Goal: Task Accomplishment & Management: Complete application form

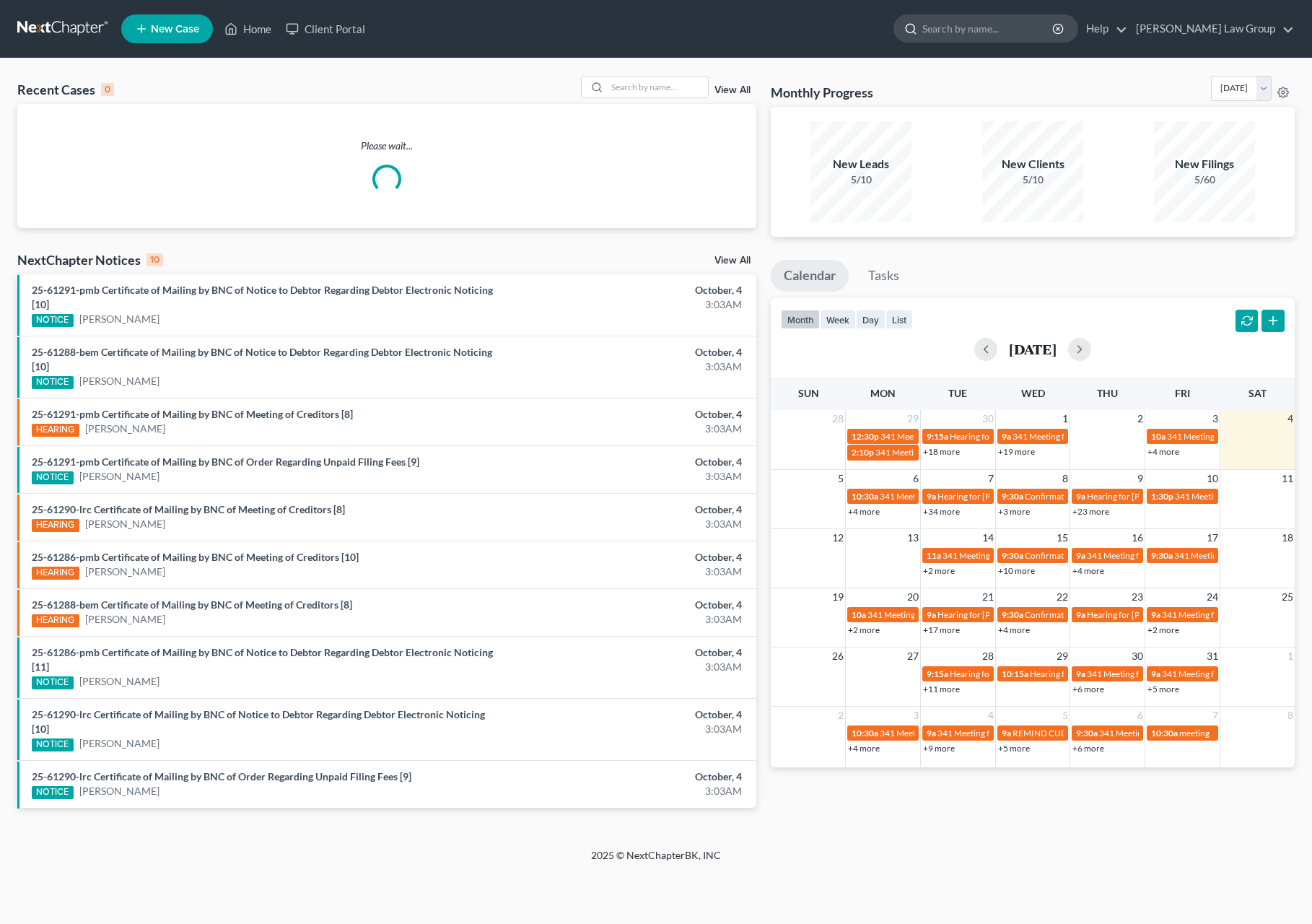
click at [1009, 38] on input "search" at bounding box center [988, 28] width 132 height 27
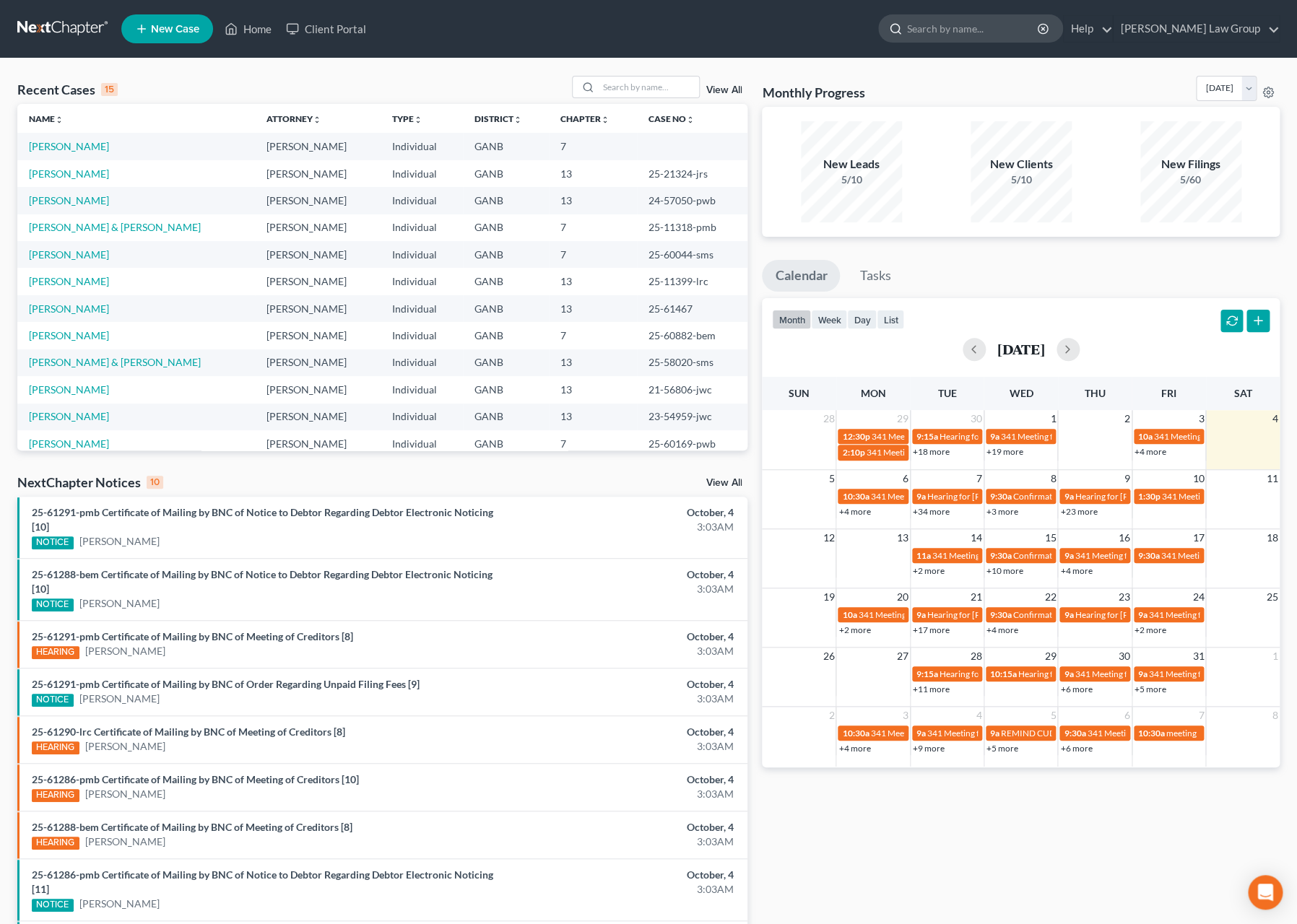
click at [985, 34] on input "search" at bounding box center [972, 28] width 132 height 27
type input "[PERSON_NAME]"
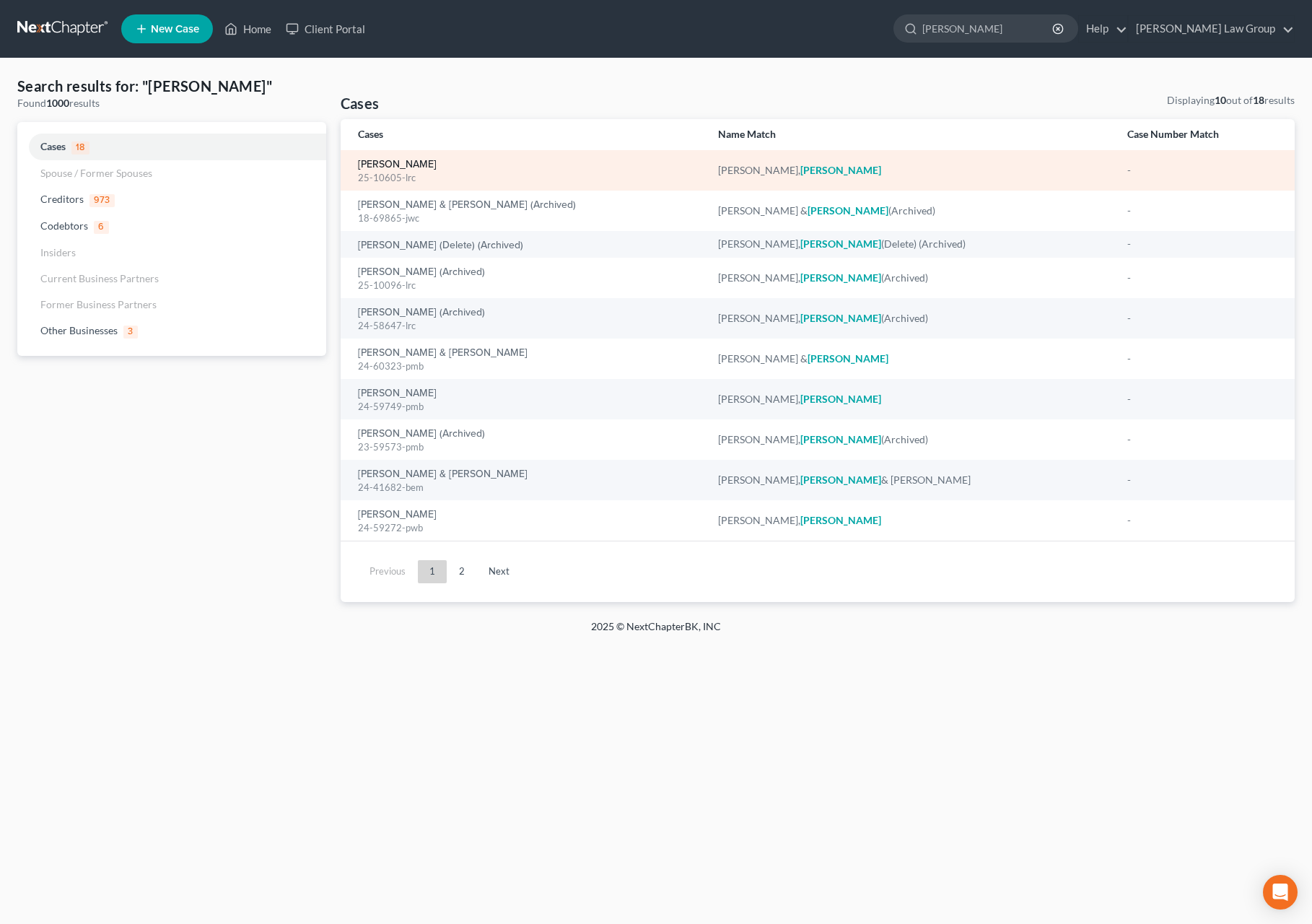
click at [402, 165] on link "[PERSON_NAME]" at bounding box center [397, 164] width 79 height 10
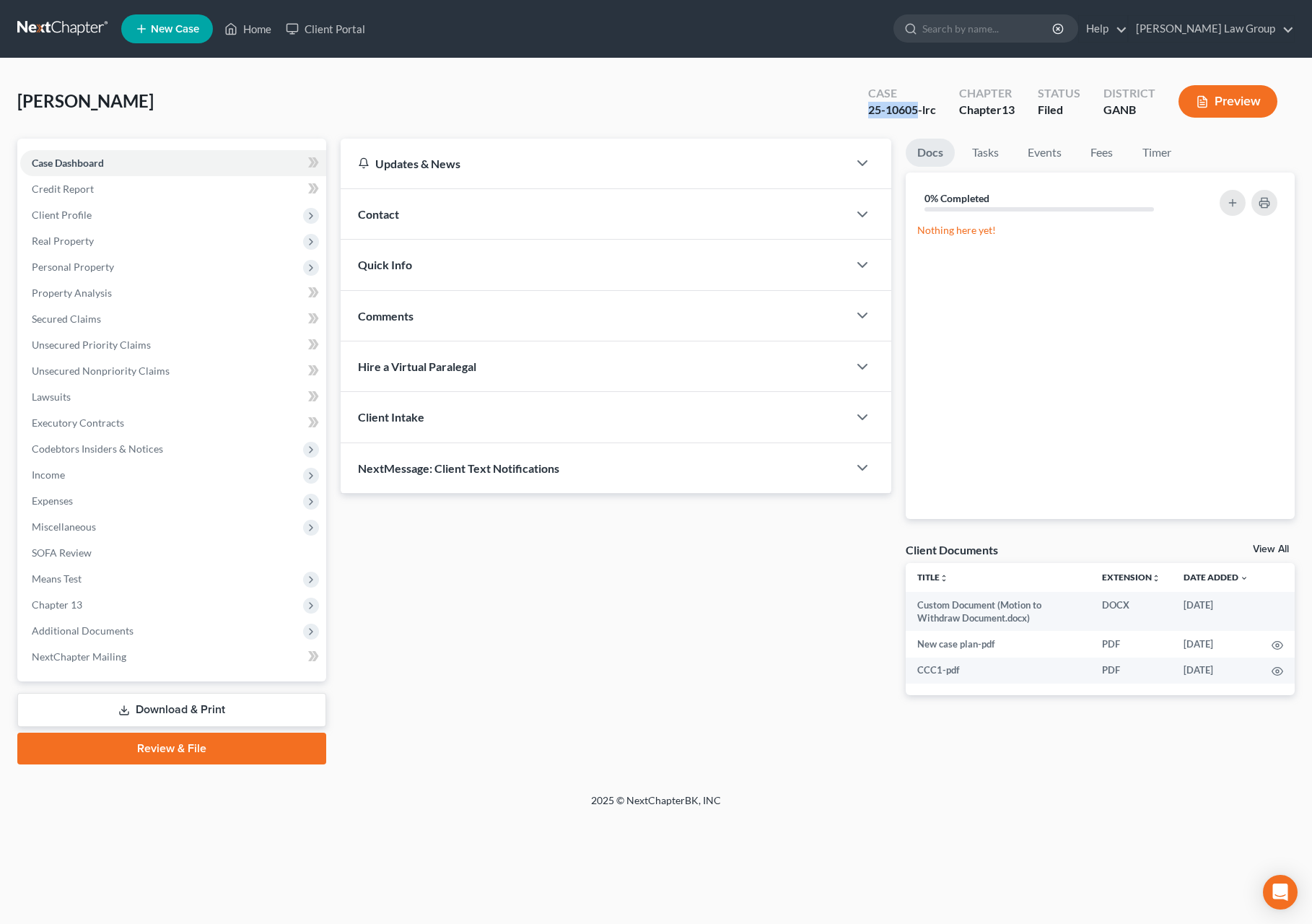
drag, startPoint x: 920, startPoint y: 105, endPoint x: 866, endPoint y: 108, distance: 54.1
click at [866, 108] on div "Case 25-10605-lrc" at bounding box center [902, 102] width 91 height 43
copy div "25-10605"
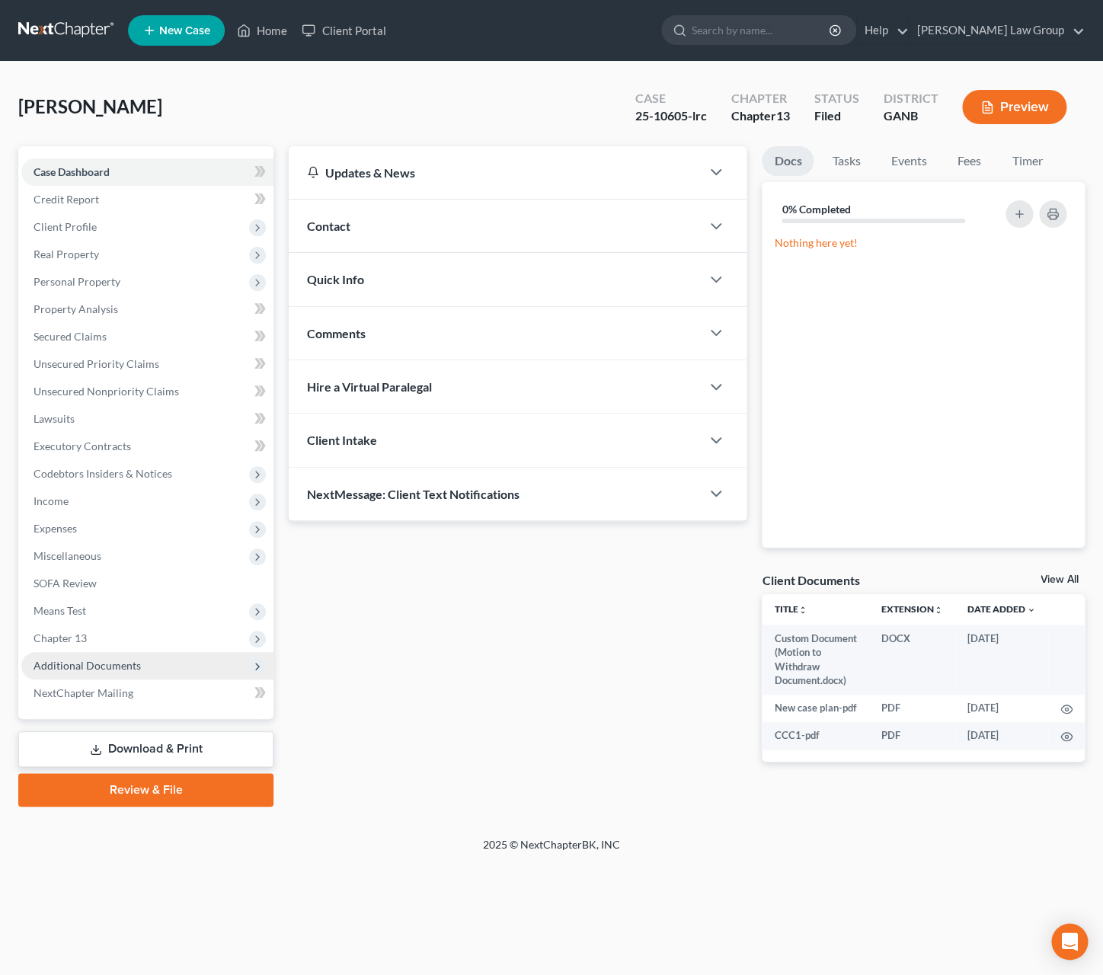
click at [120, 662] on span "Additional Documents" at bounding box center [87, 665] width 107 height 13
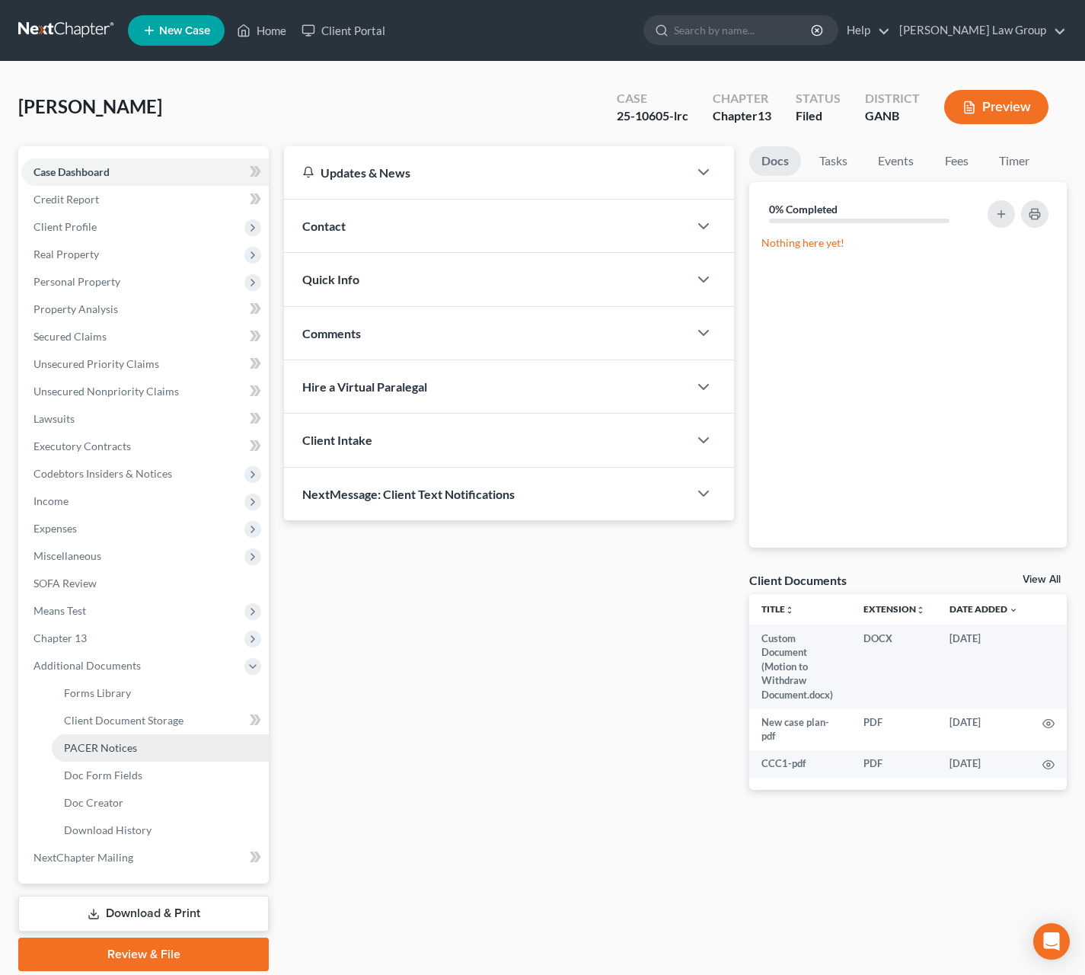
click at [132, 747] on span "PACER Notices" at bounding box center [100, 747] width 73 height 13
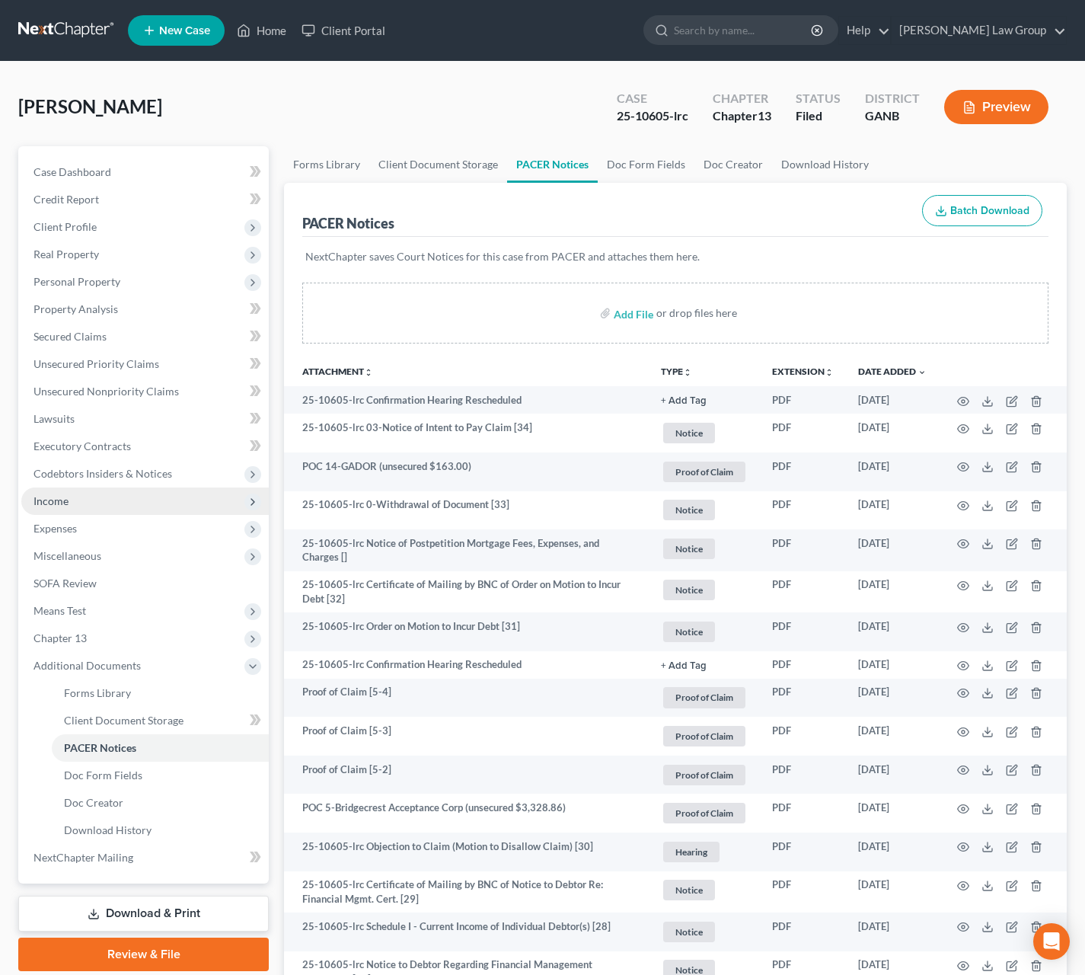
click at [132, 509] on span "Income" at bounding box center [144, 500] width 247 height 27
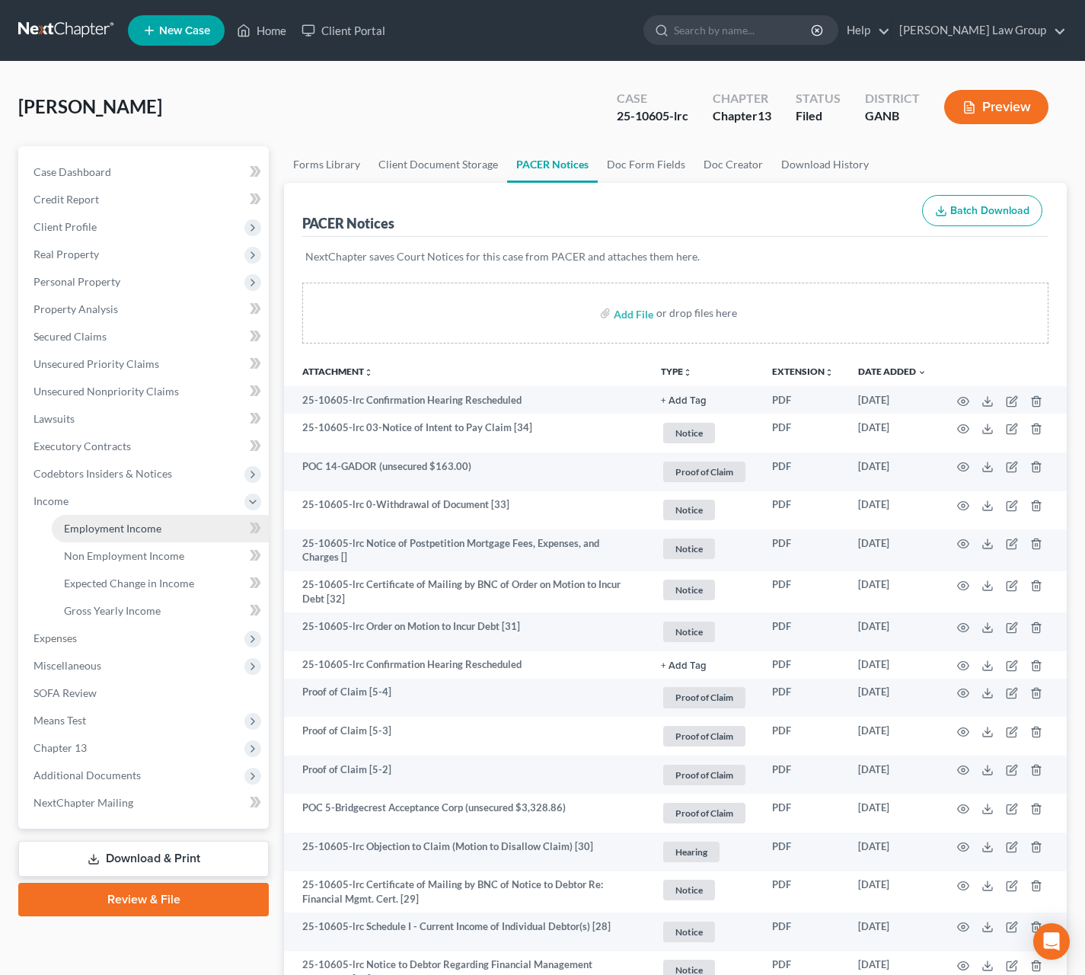
click at [136, 522] on span "Employment Income" at bounding box center [112, 528] width 97 height 13
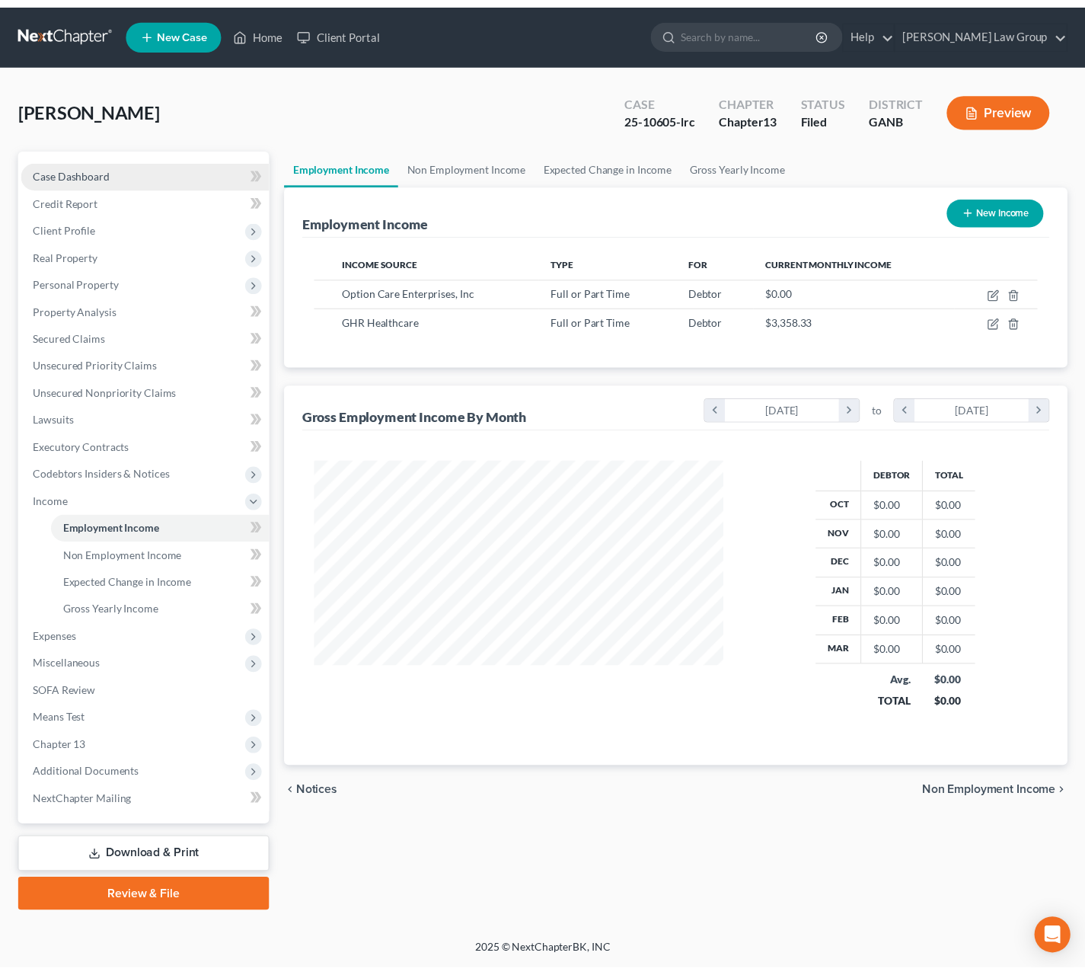
scroll to position [275, 445]
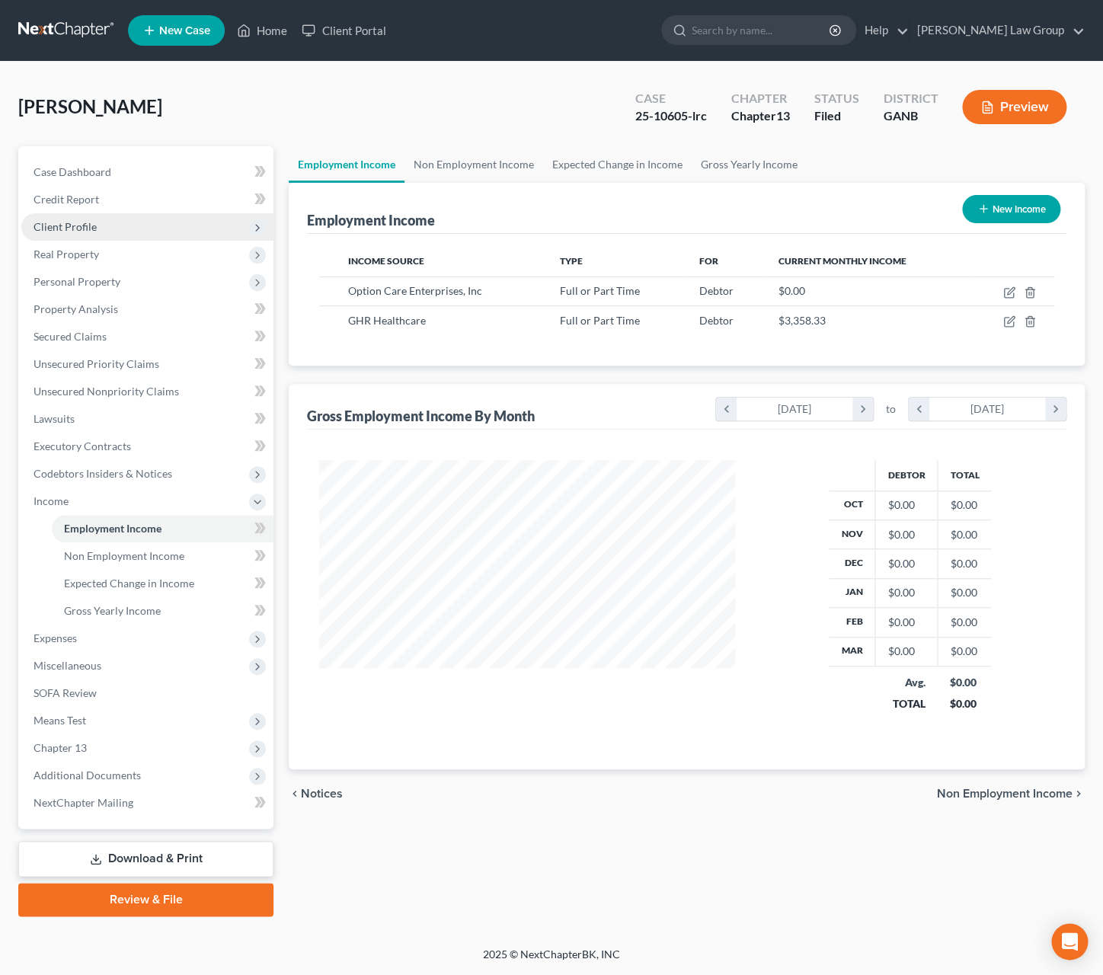
click at [109, 224] on span "Client Profile" at bounding box center [147, 226] width 252 height 27
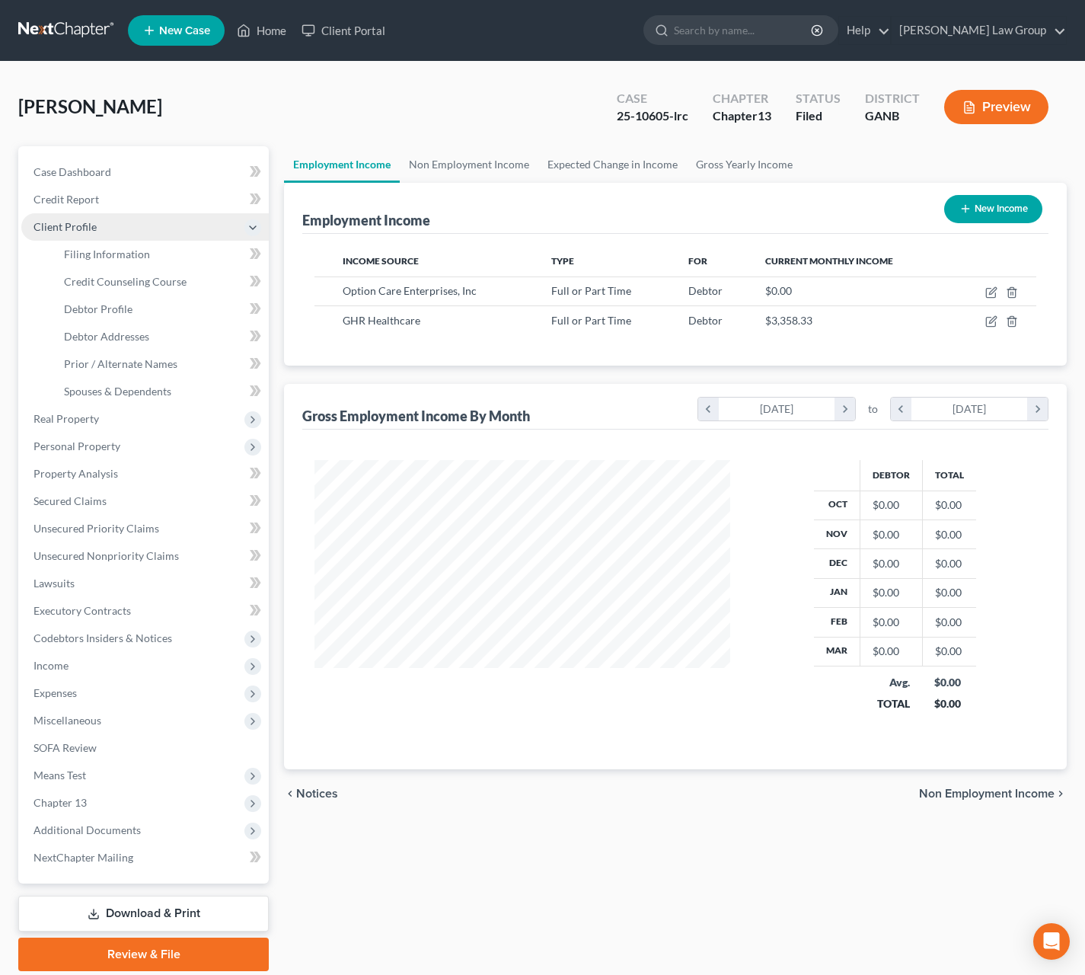
scroll to position [761179, 761017]
click at [129, 251] on span "Filing Information" at bounding box center [107, 253] width 86 height 13
select select "1"
select select "0"
select select "3"
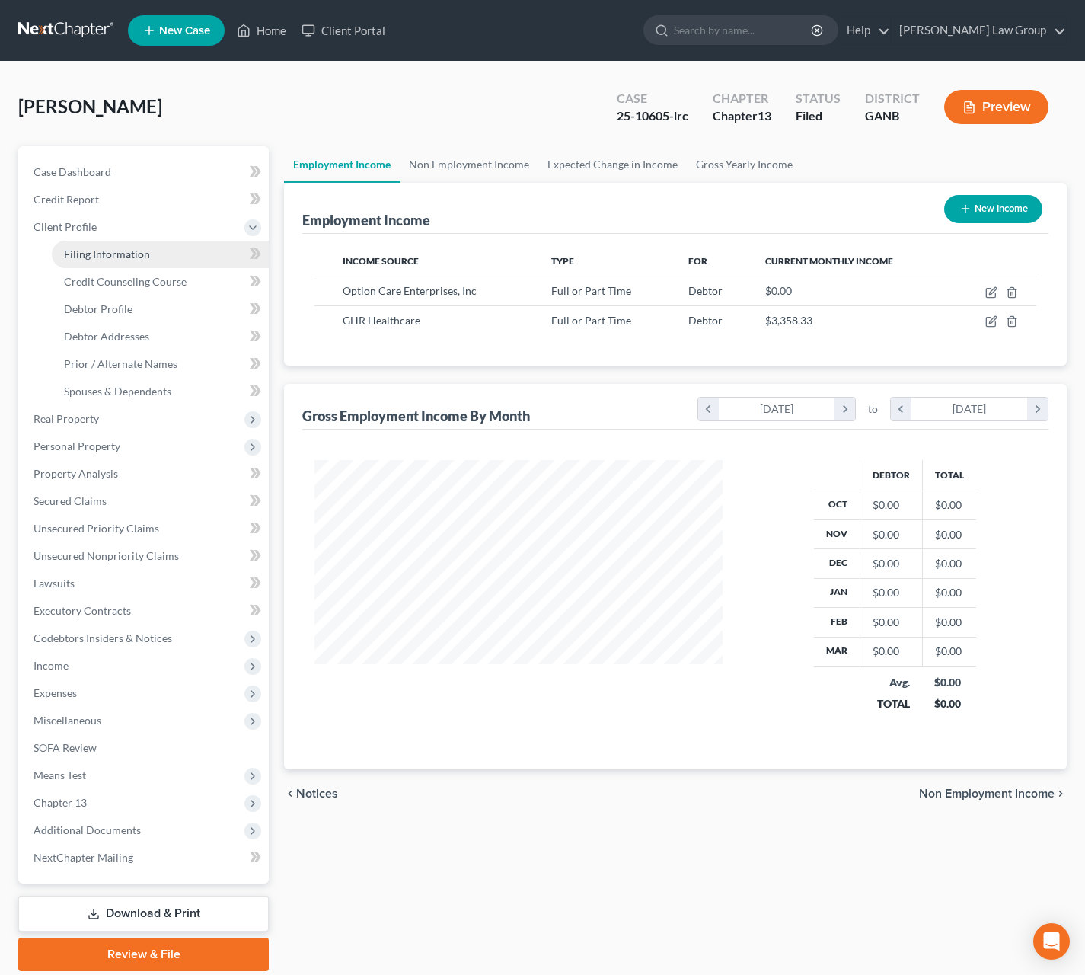
select select "19"
select select "10"
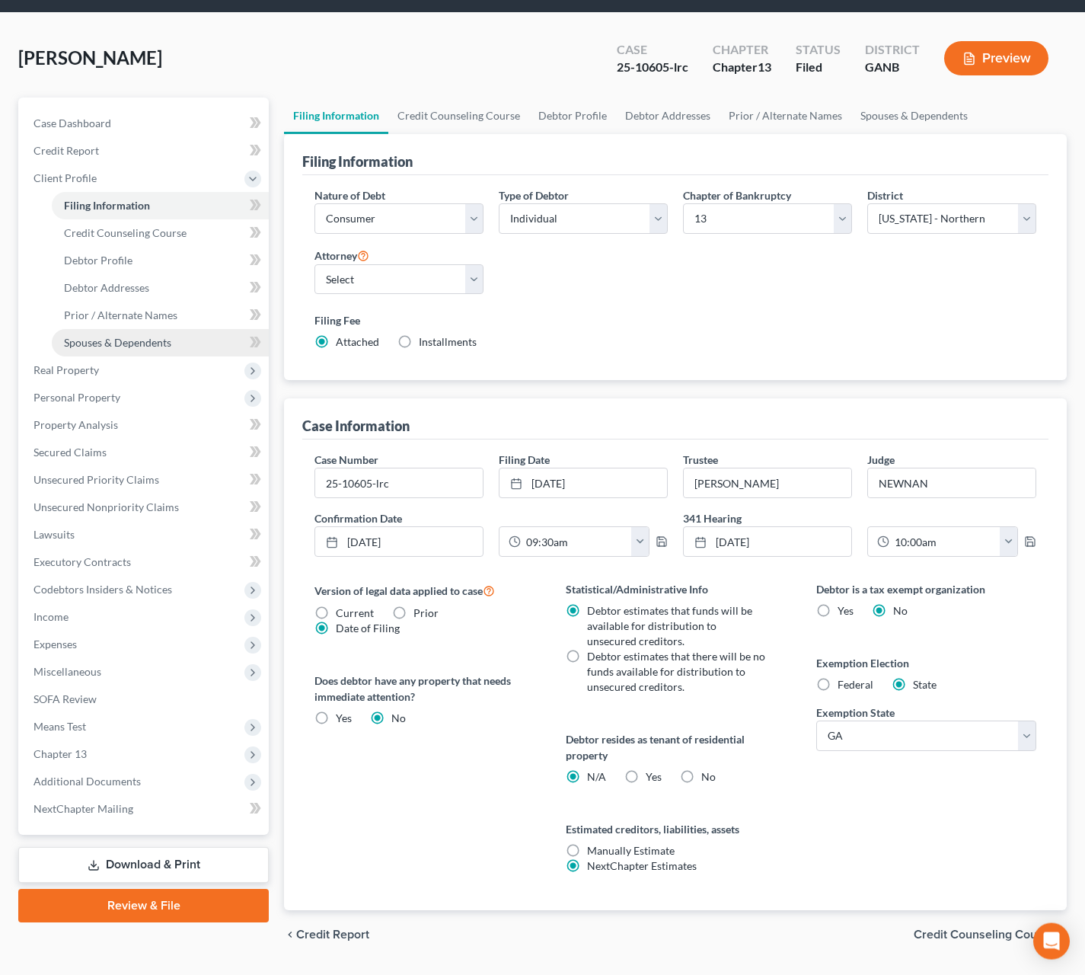
scroll to position [43, 0]
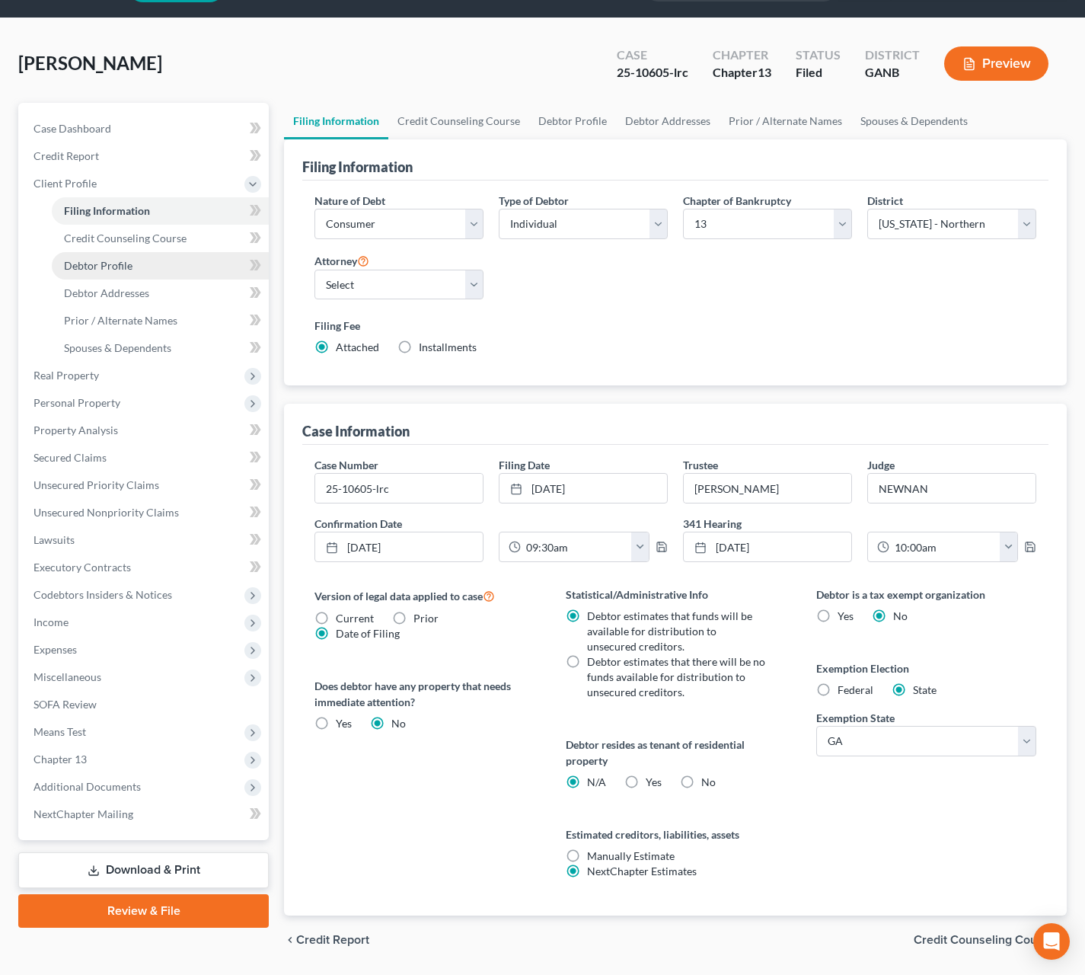
click at [102, 267] on span "Debtor Profile" at bounding box center [98, 265] width 69 height 13
select select "3"
select select "1"
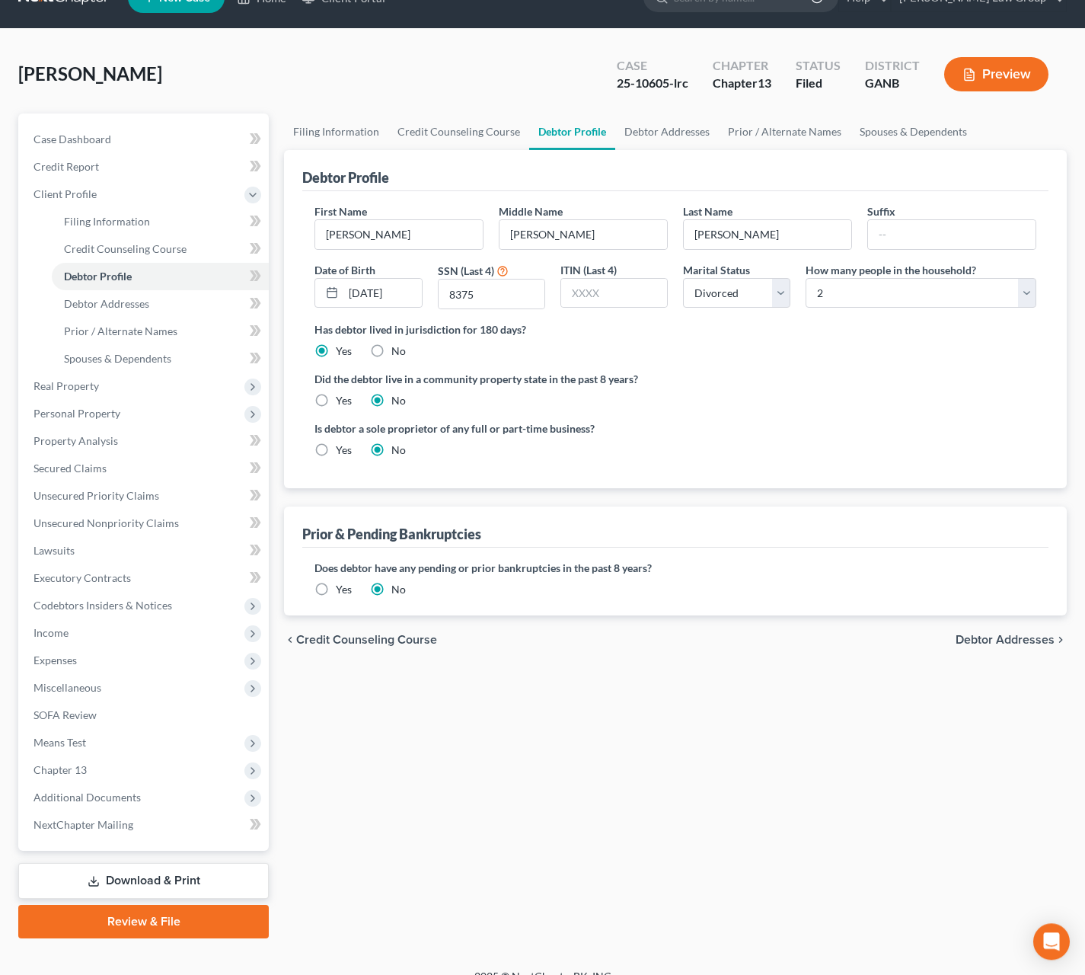
radio input "true"
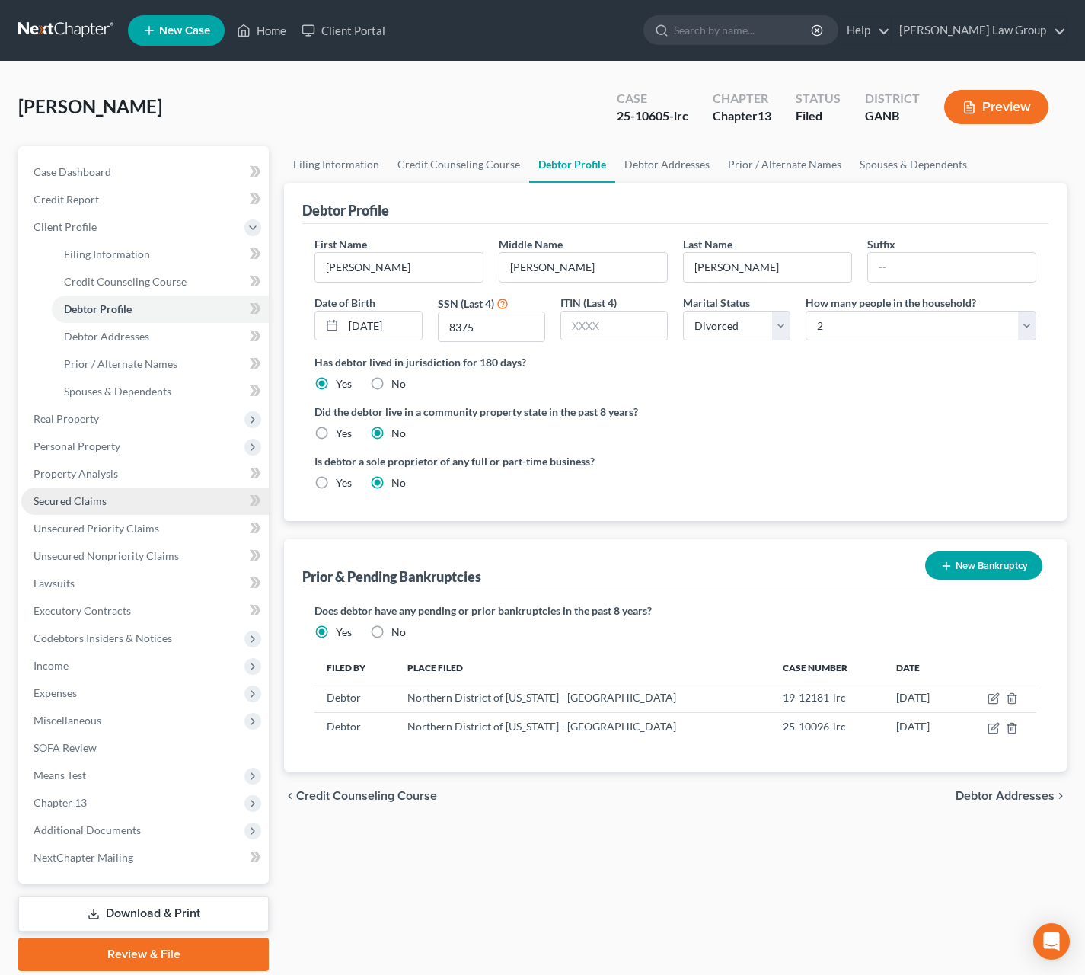
click at [96, 509] on link "Secured Claims" at bounding box center [144, 500] width 247 height 27
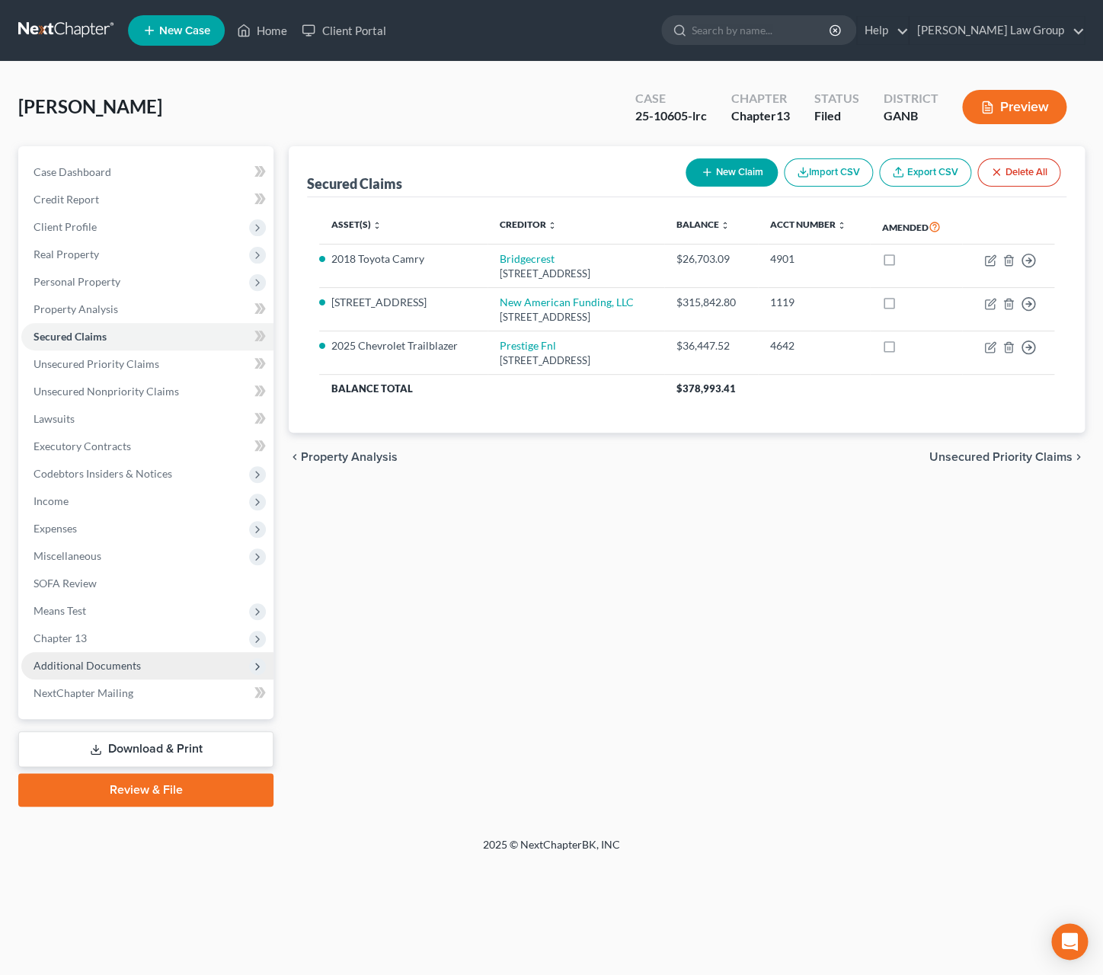
click at [187, 669] on span "Additional Documents" at bounding box center [147, 665] width 252 height 27
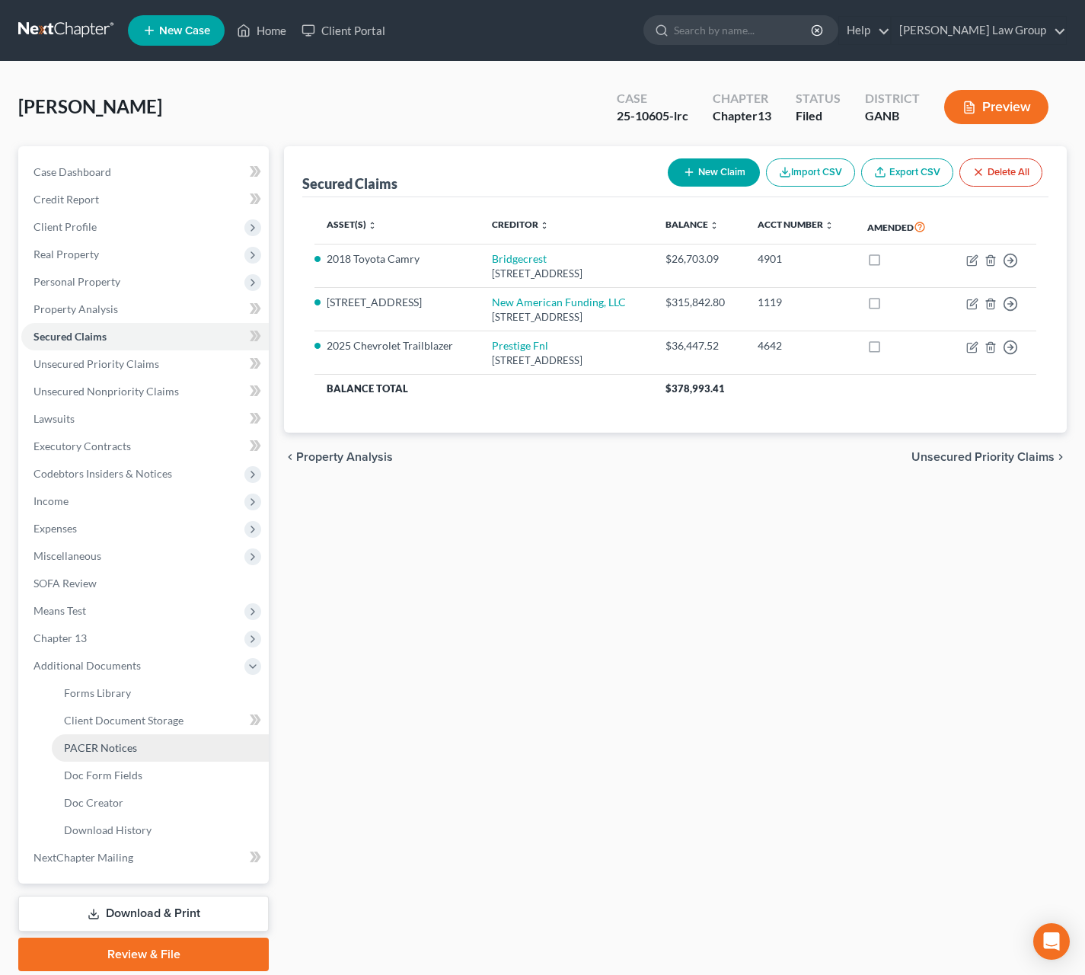
click at [180, 755] on link "PACER Notices" at bounding box center [160, 747] width 217 height 27
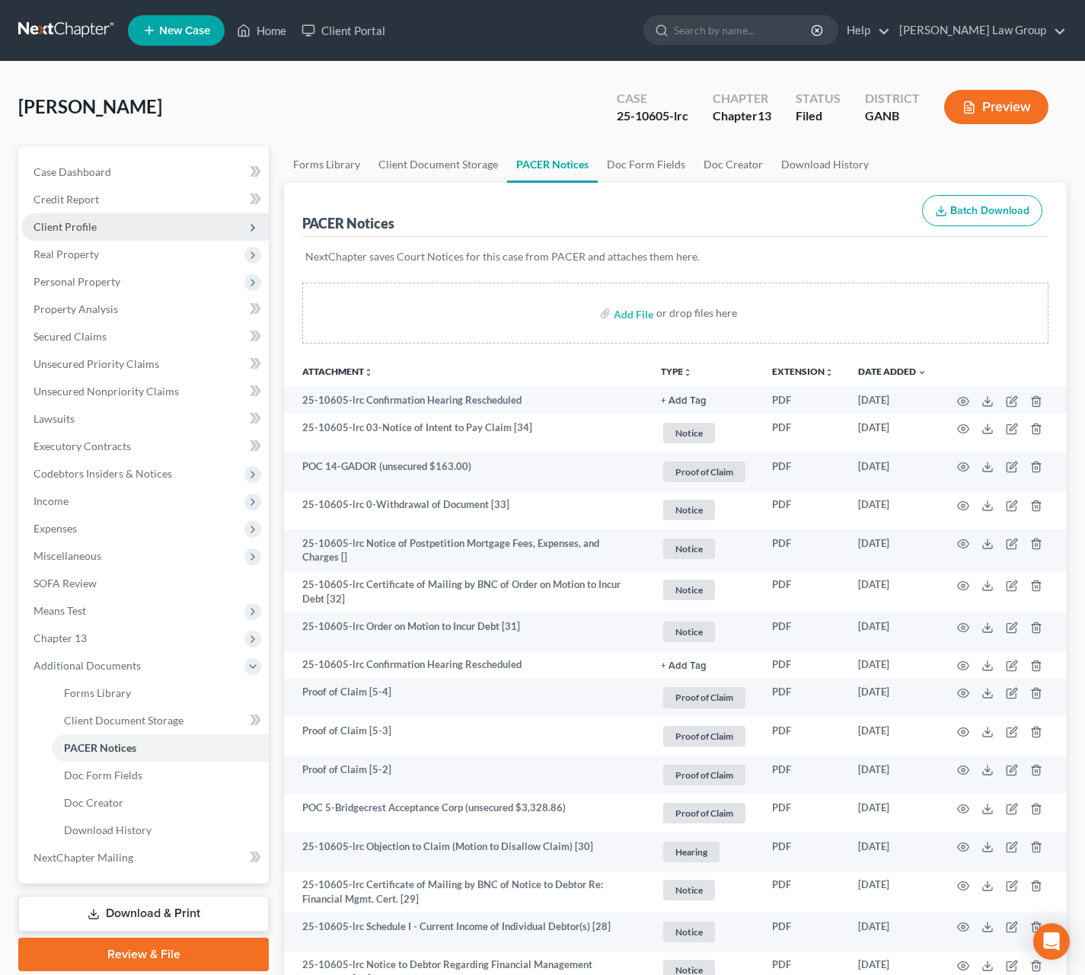
click at [116, 219] on span "Client Profile" at bounding box center [144, 226] width 247 height 27
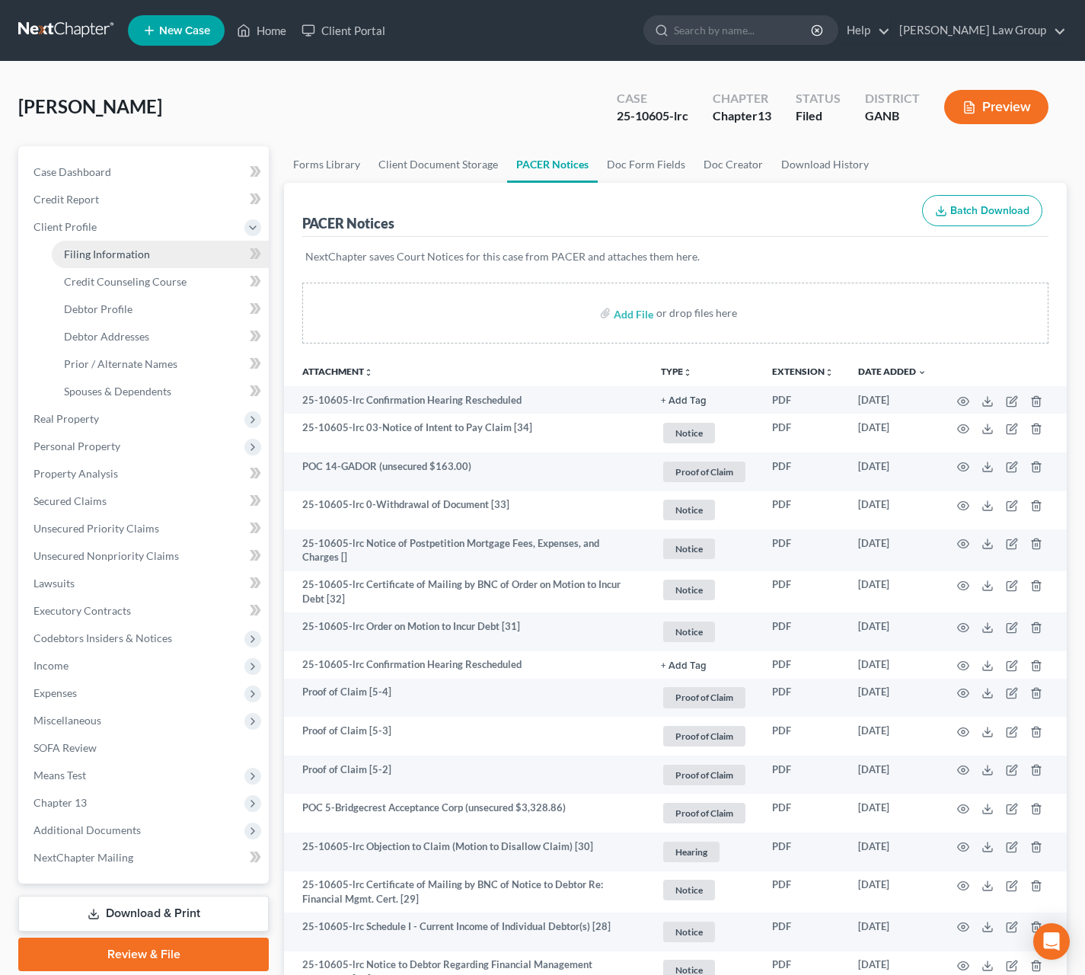
click at [142, 260] on link "Filing Information" at bounding box center [160, 254] width 217 height 27
select select "1"
select select "0"
select select "3"
select select "19"
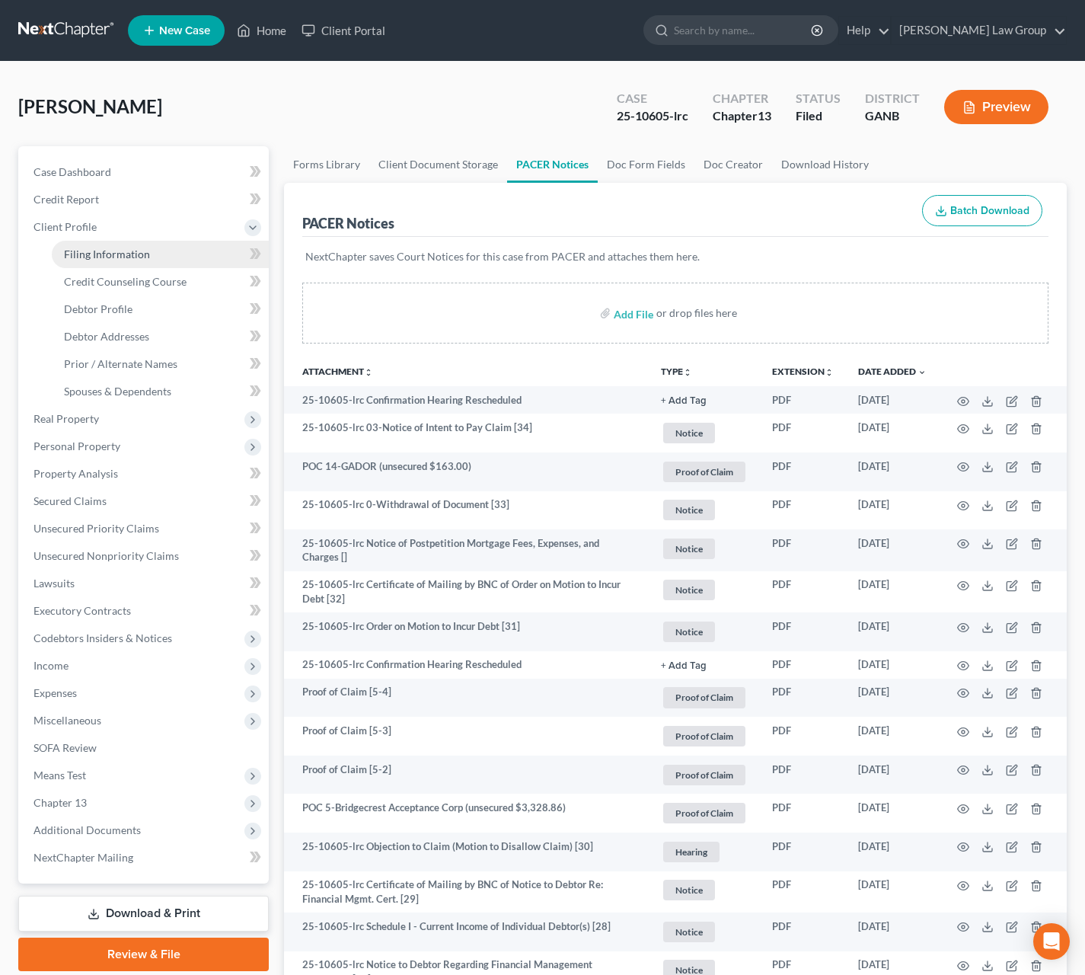
select select "0"
select select "10"
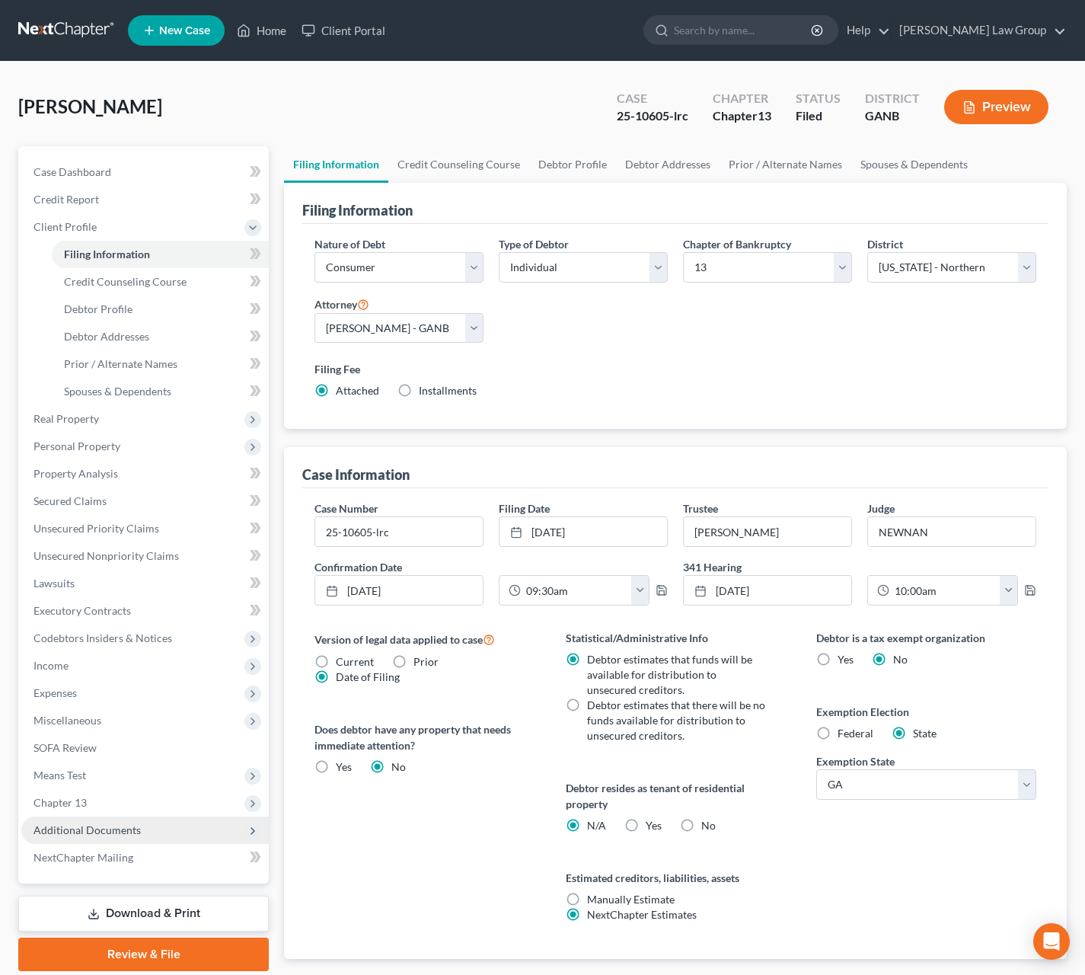
click at [101, 822] on span "Additional Documents" at bounding box center [144, 829] width 247 height 27
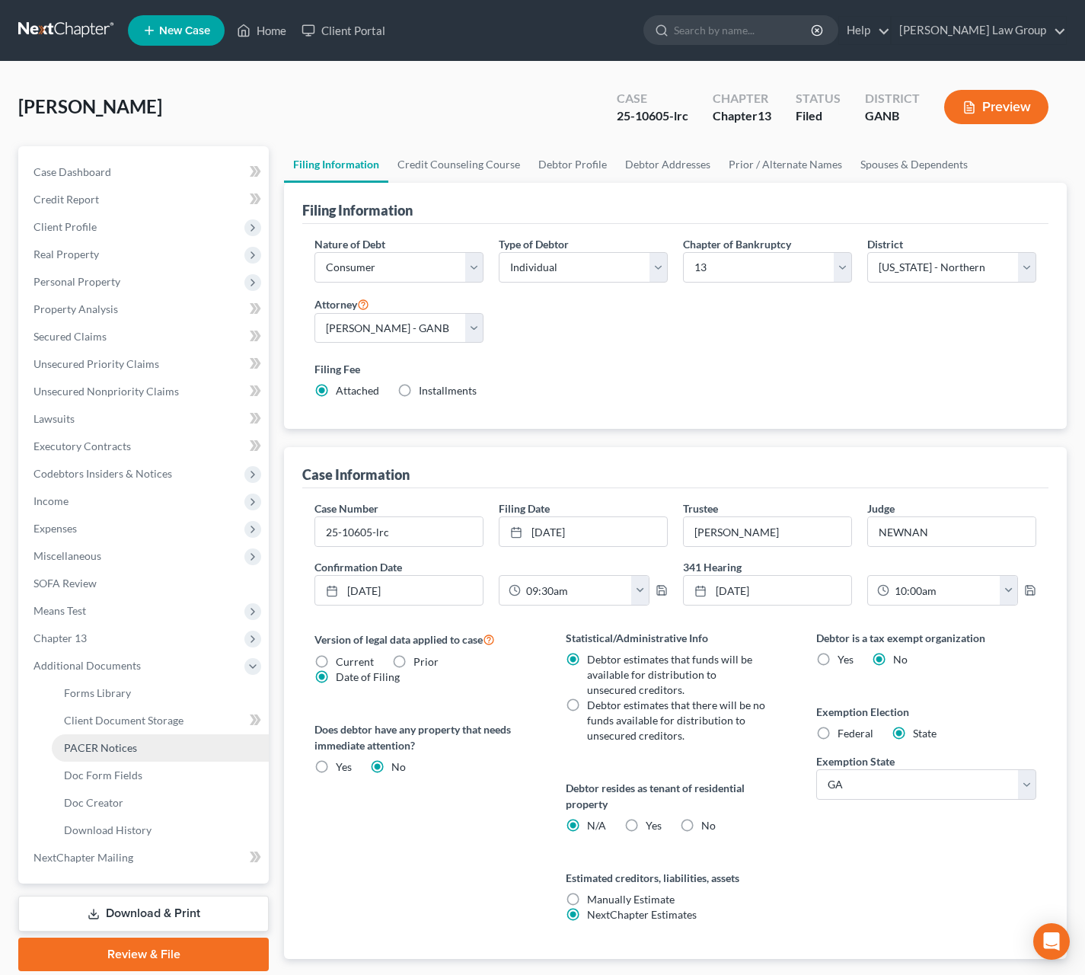
click at [136, 752] on link "PACER Notices" at bounding box center [160, 747] width 217 height 27
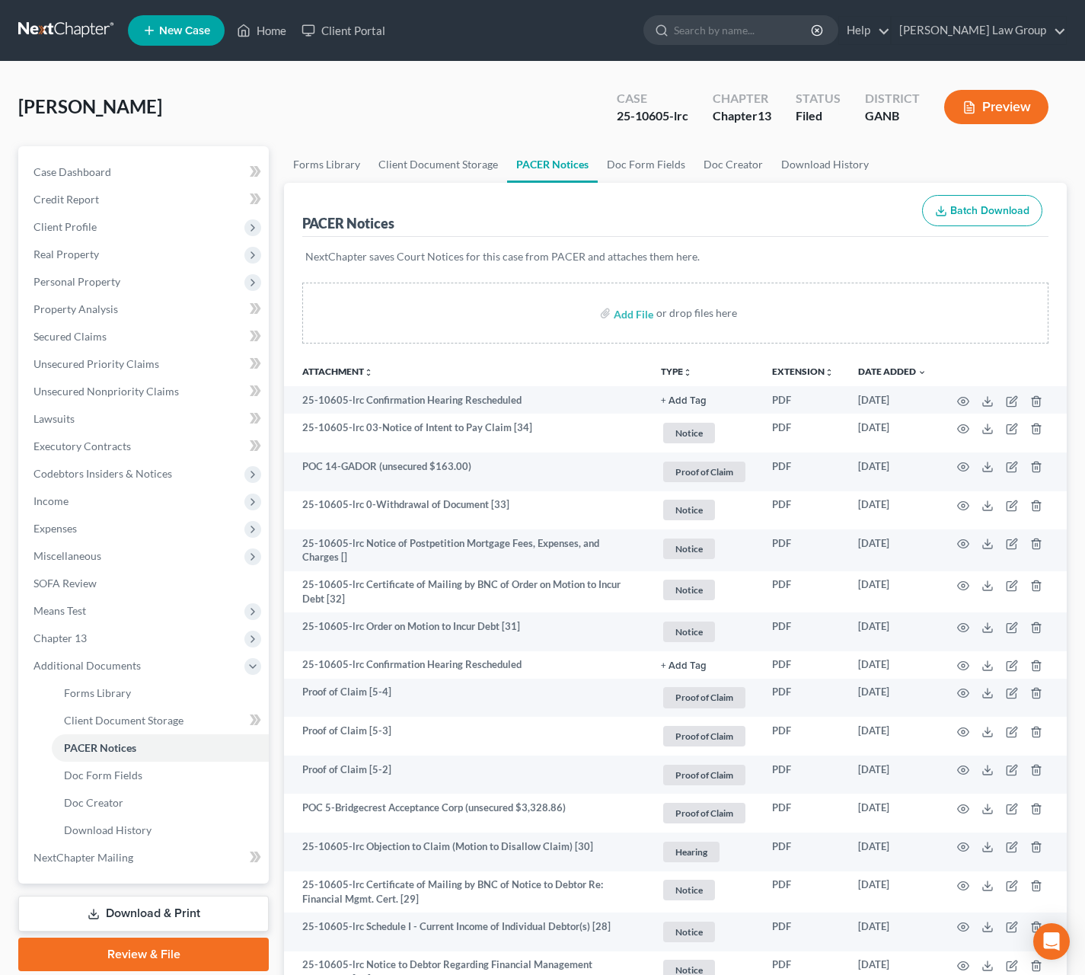
click at [678, 370] on button "TYPE unfold_more" at bounding box center [676, 372] width 31 height 10
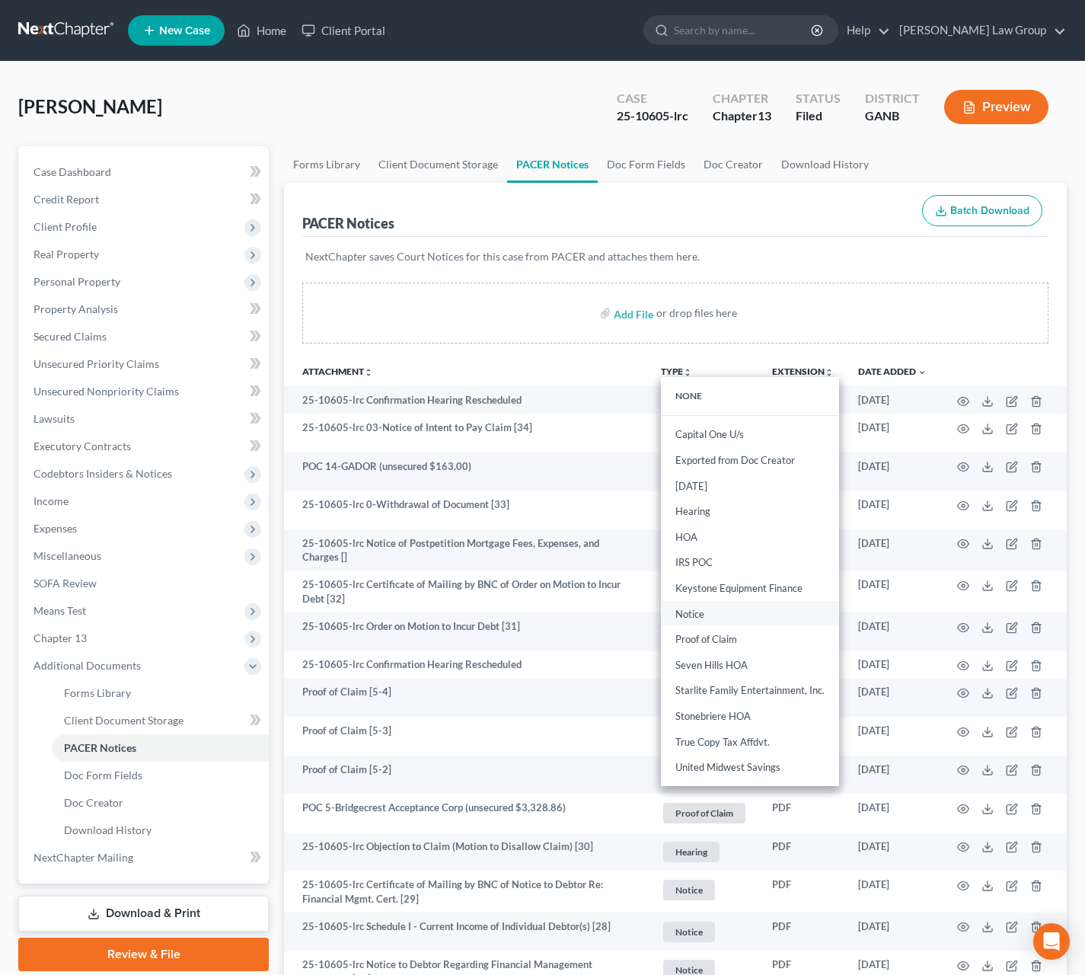
click at [714, 617] on link "Notice" at bounding box center [750, 614] width 178 height 26
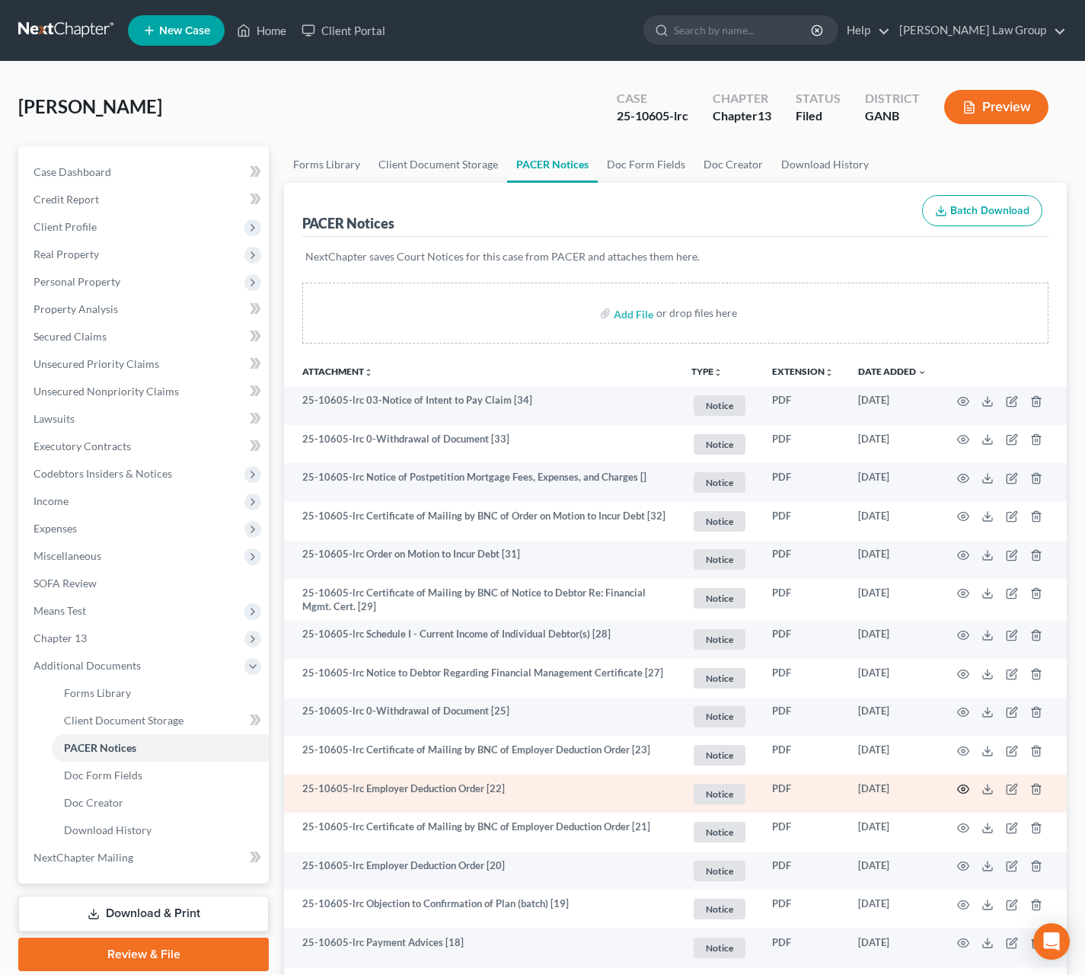
click at [969, 790] on icon "button" at bounding box center [963, 789] width 11 height 8
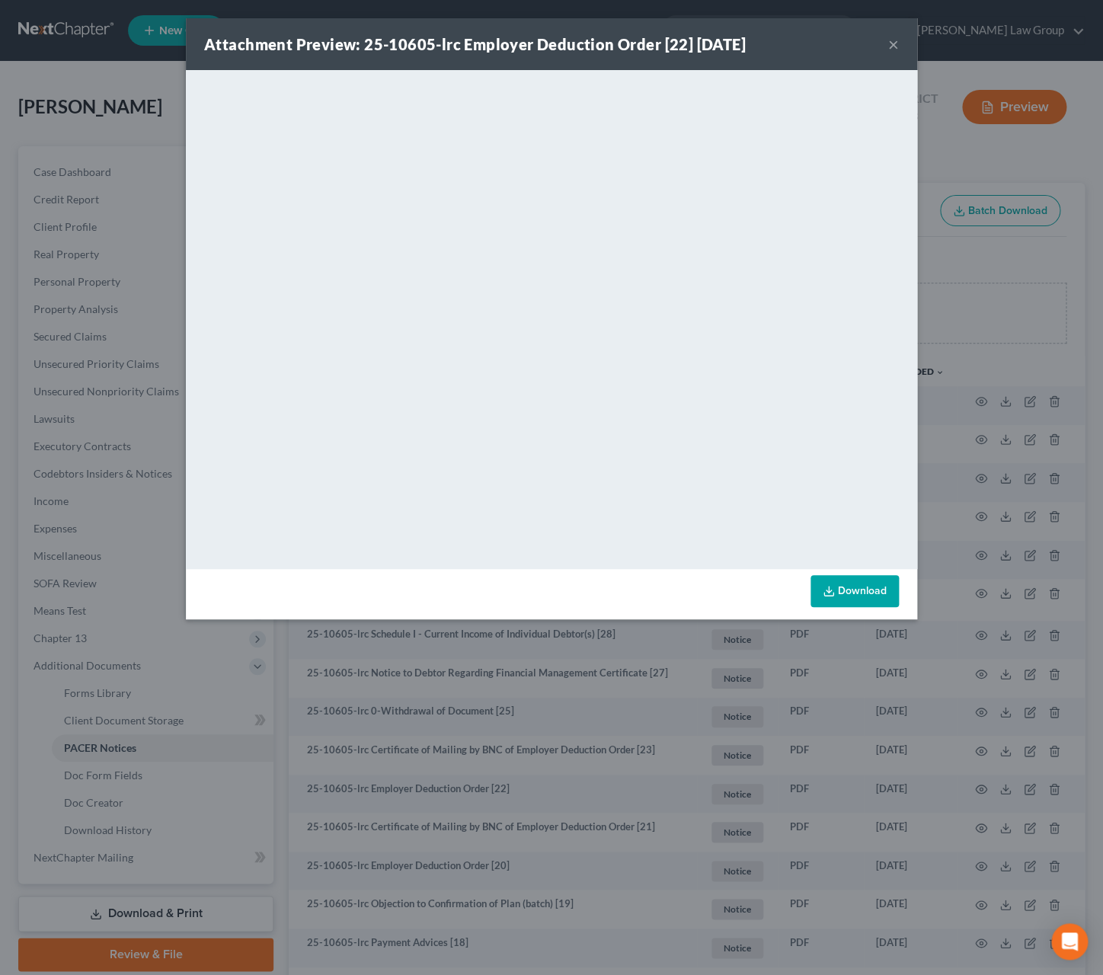
click at [897, 39] on button "×" at bounding box center [893, 44] width 11 height 18
